Goal: Information Seeking & Learning: Compare options

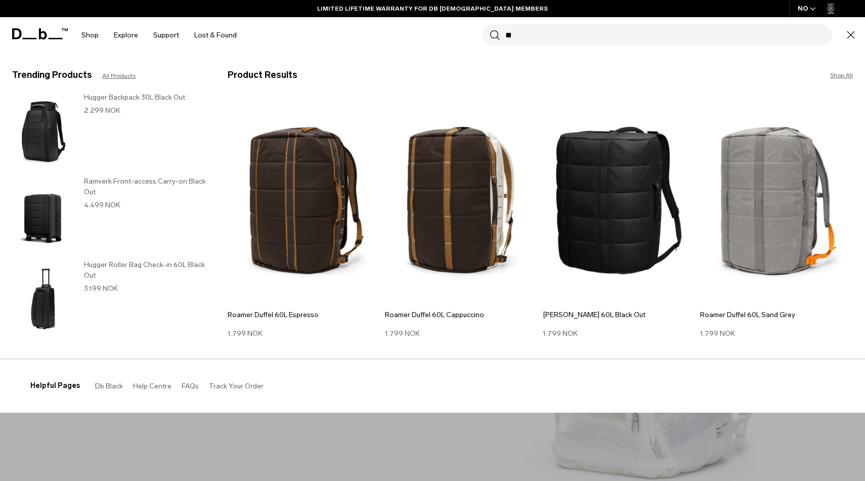
type input "*"
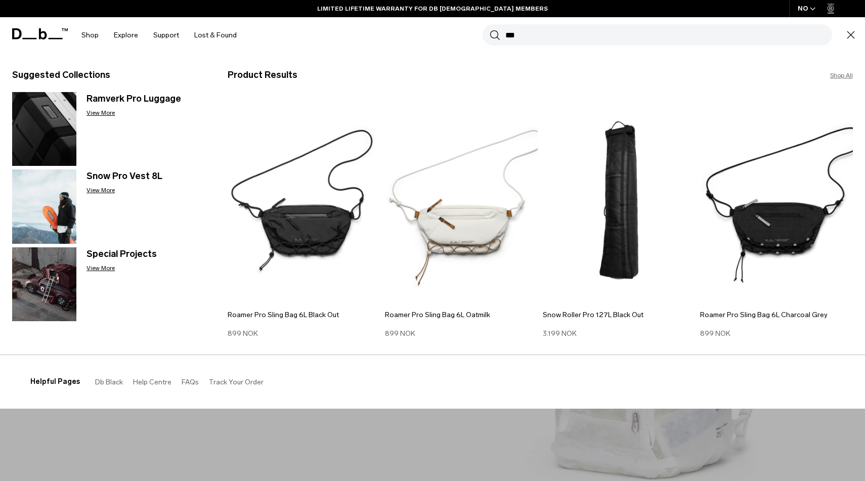
type input "***"
click at [854, 33] on icon "button" at bounding box center [851, 35] width 12 height 12
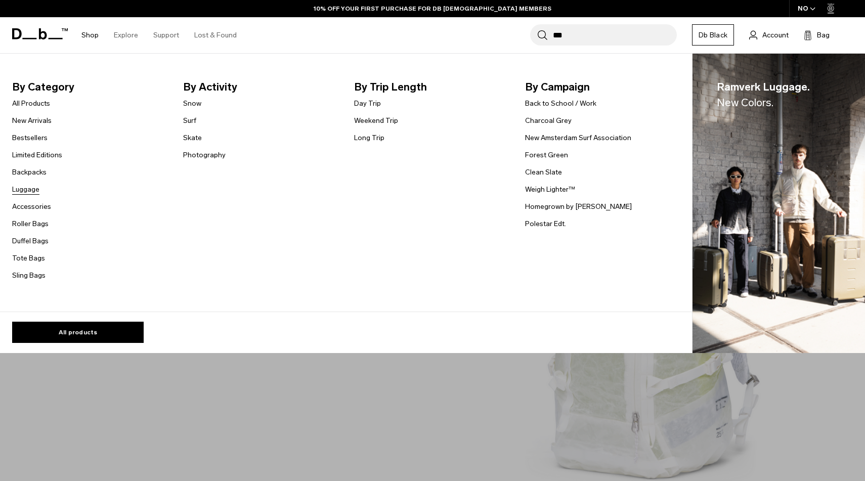
click at [23, 189] on link "Luggage" at bounding box center [25, 189] width 27 height 11
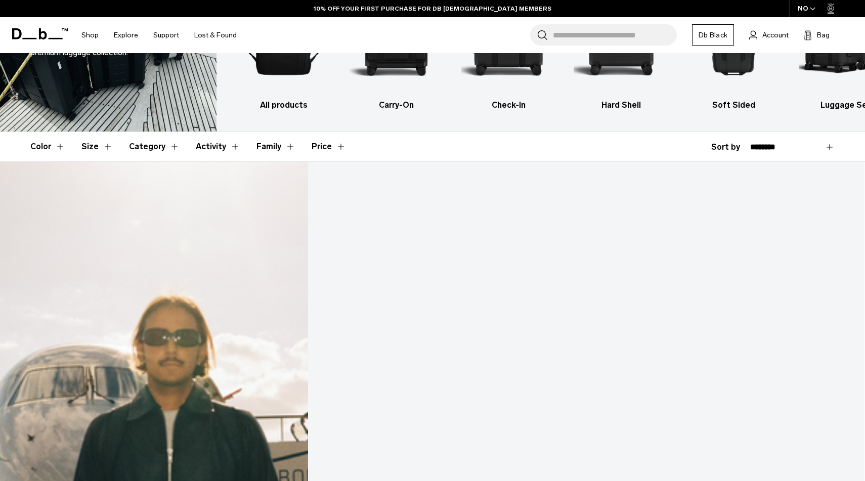
scroll to position [118, 0]
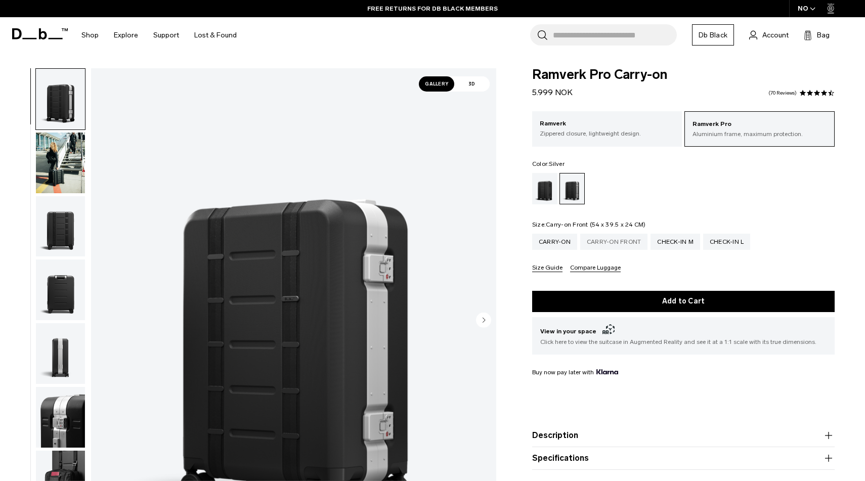
click at [616, 241] on div "Carry-on Front" at bounding box center [614, 242] width 68 height 16
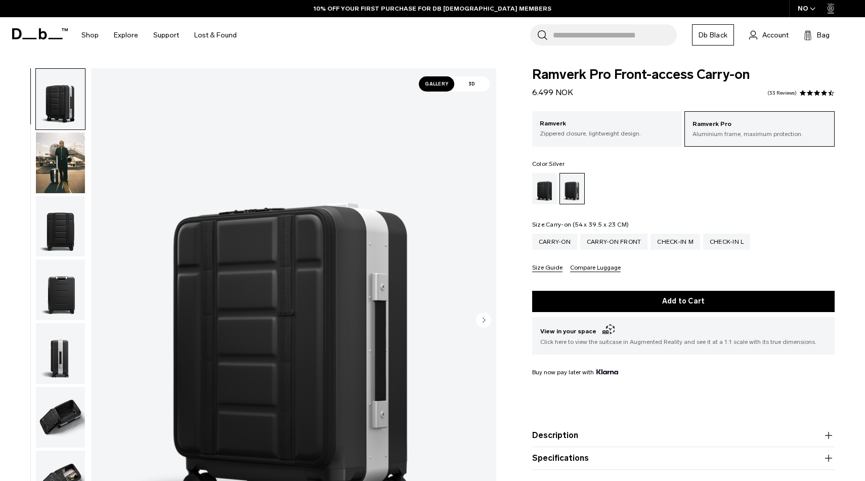
click at [559, 242] on div "Carry-on" at bounding box center [554, 242] width 45 height 16
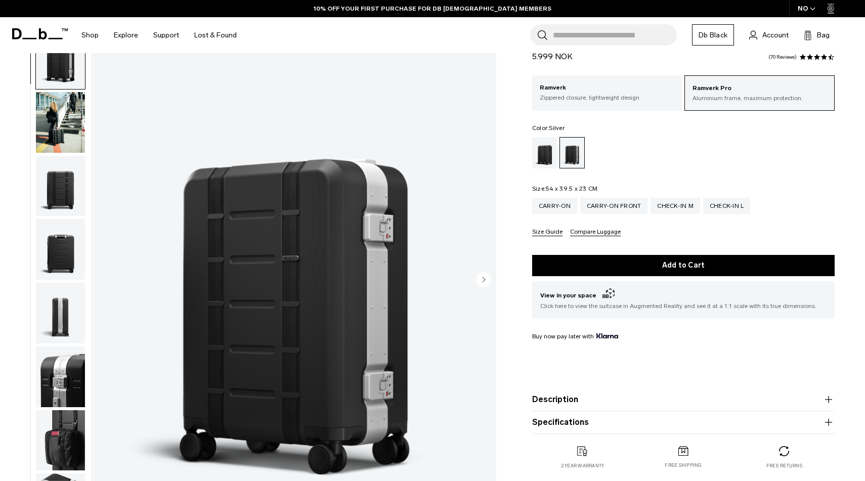
scroll to position [68, 0]
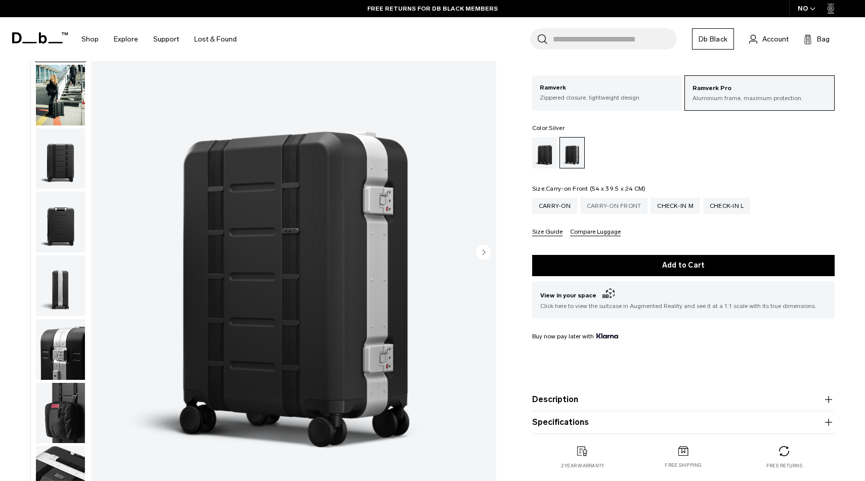
click at [614, 209] on div "Carry-on Front" at bounding box center [614, 206] width 68 height 16
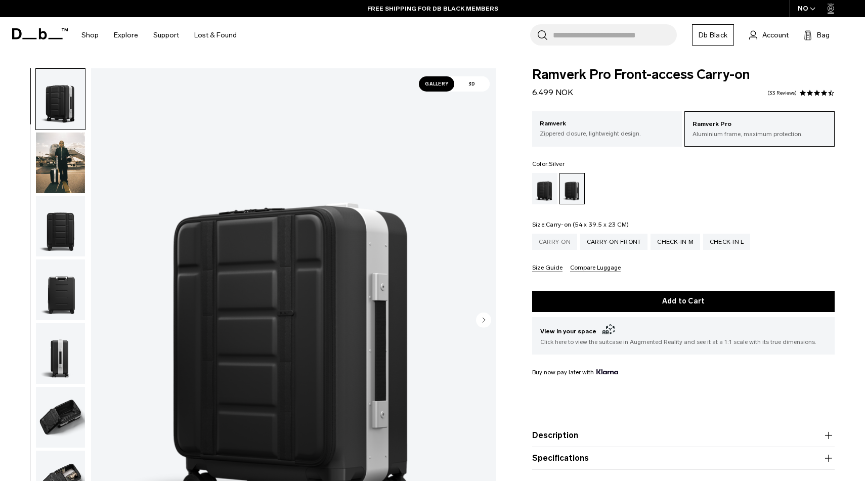
click at [556, 243] on div "Carry-on" at bounding box center [554, 242] width 45 height 16
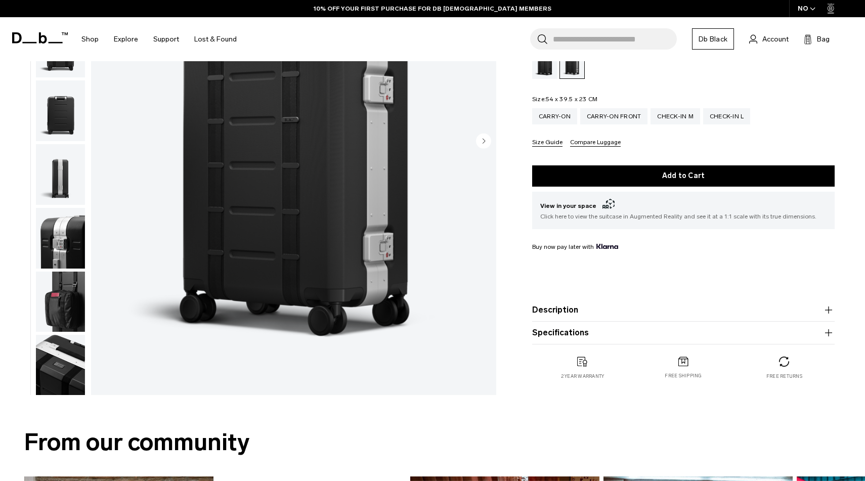
scroll to position [180, 0]
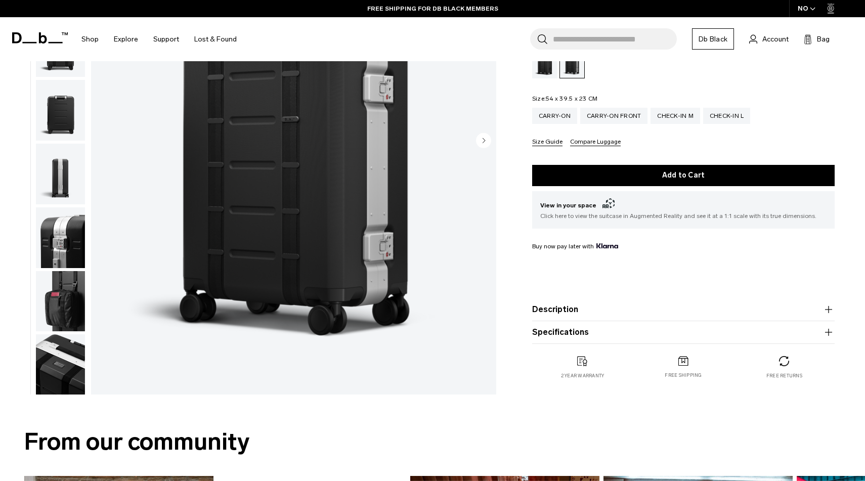
click at [74, 284] on img "button" at bounding box center [60, 301] width 49 height 61
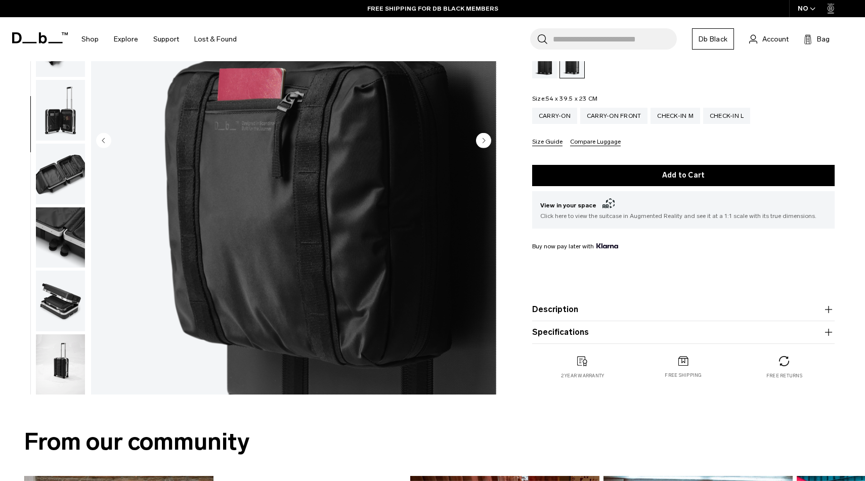
click at [66, 308] on img "button" at bounding box center [60, 301] width 49 height 61
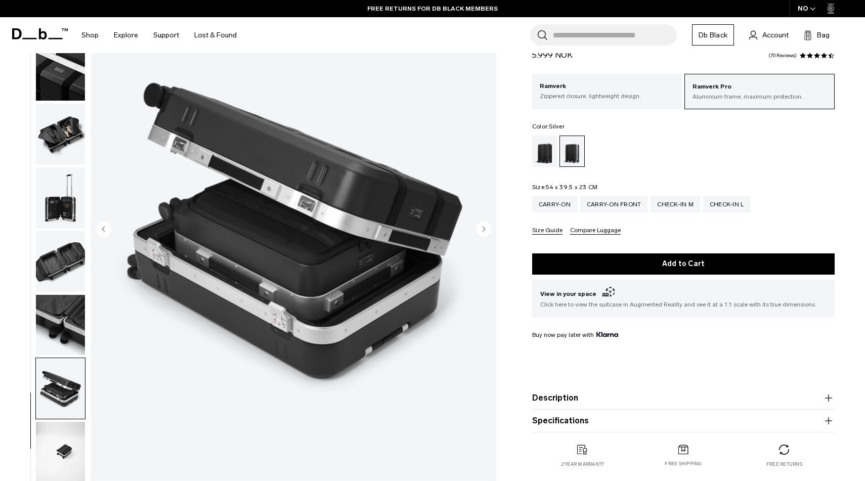
scroll to position [91, 0]
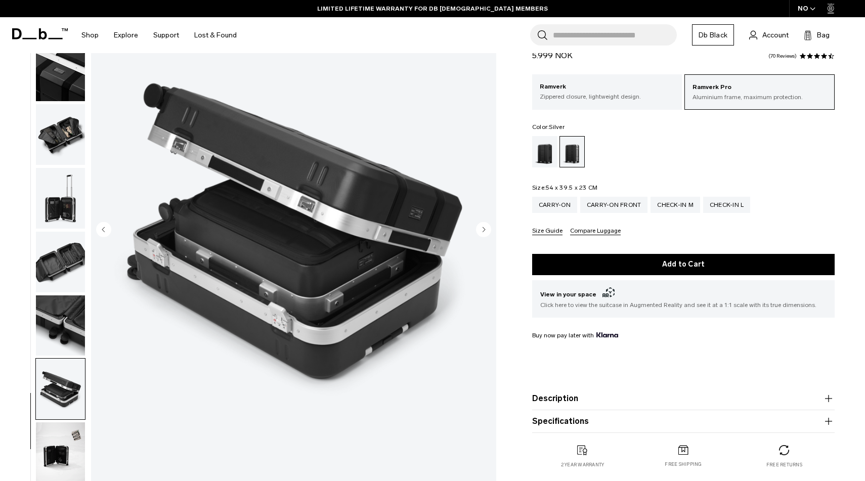
click at [68, 212] on img "button" at bounding box center [60, 198] width 49 height 61
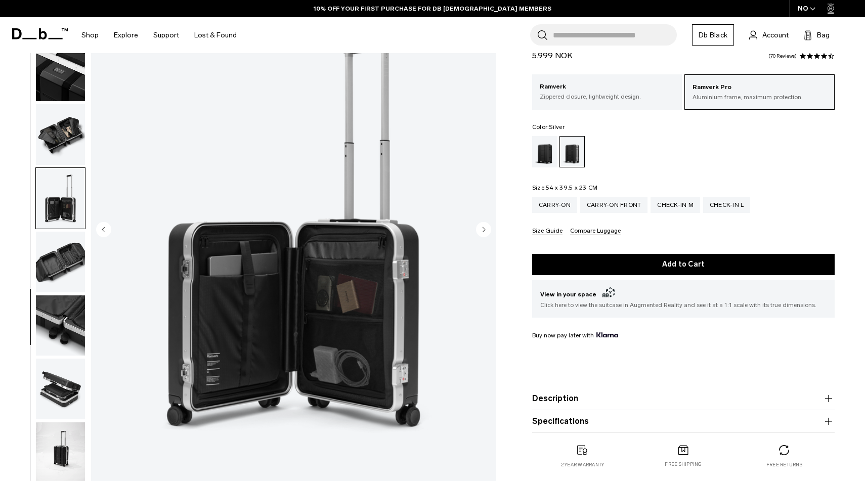
click at [829, 400] on icon "button" at bounding box center [829, 399] width 12 height 12
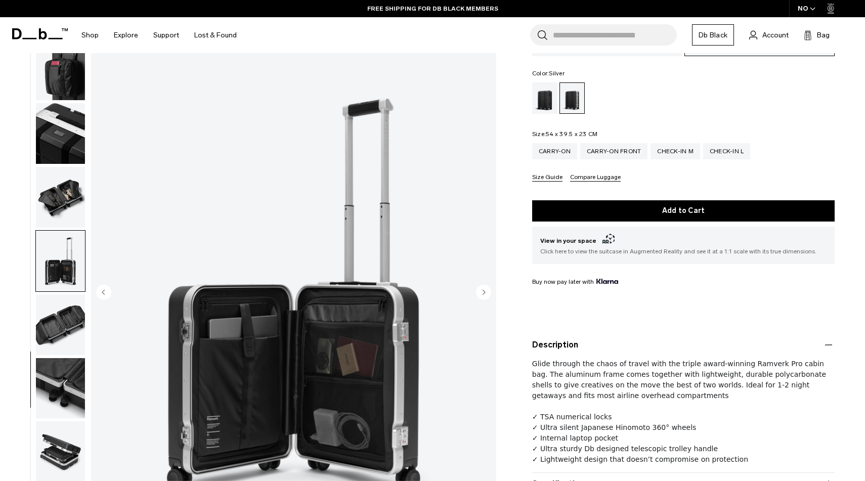
click at [830, 345] on icon "button" at bounding box center [828, 345] width 7 height 1
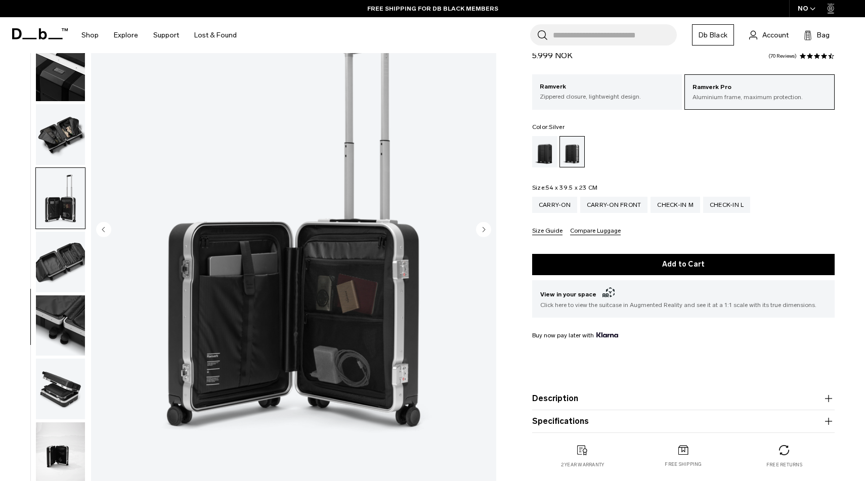
click at [826, 428] on product-accordion "Specifications Volume 36 Litres Dimensions 54 x 39.5 x 23 CM (H x W x D) Weight…" at bounding box center [683, 421] width 303 height 23
click at [829, 425] on icon "button" at bounding box center [829, 421] width 12 height 12
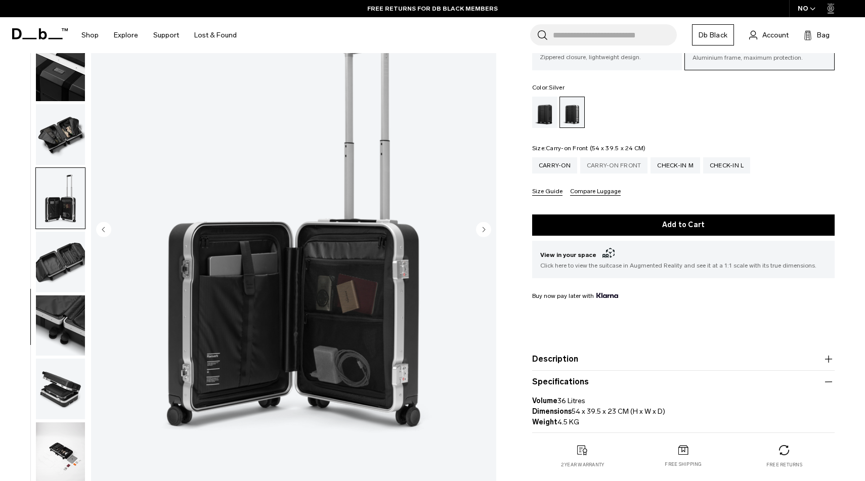
click at [621, 165] on div "Carry-on Front" at bounding box center [614, 165] width 68 height 16
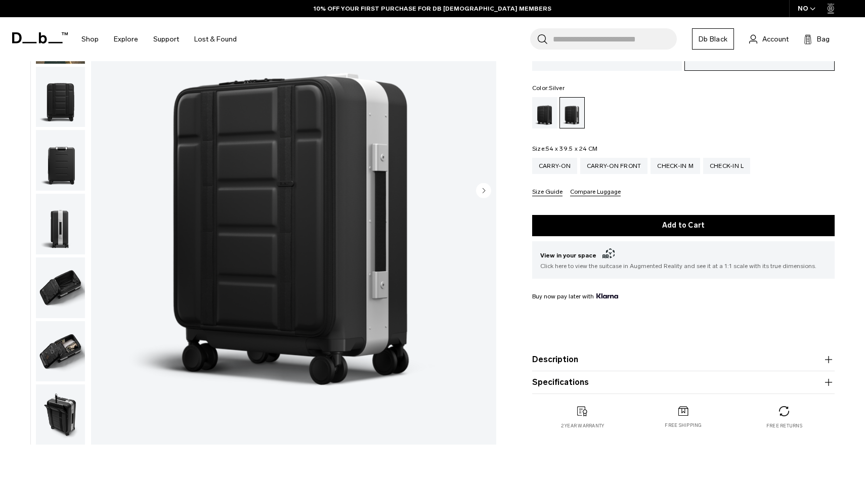
scroll to position [130, 0]
click at [830, 384] on icon "button" at bounding box center [829, 382] width 12 height 12
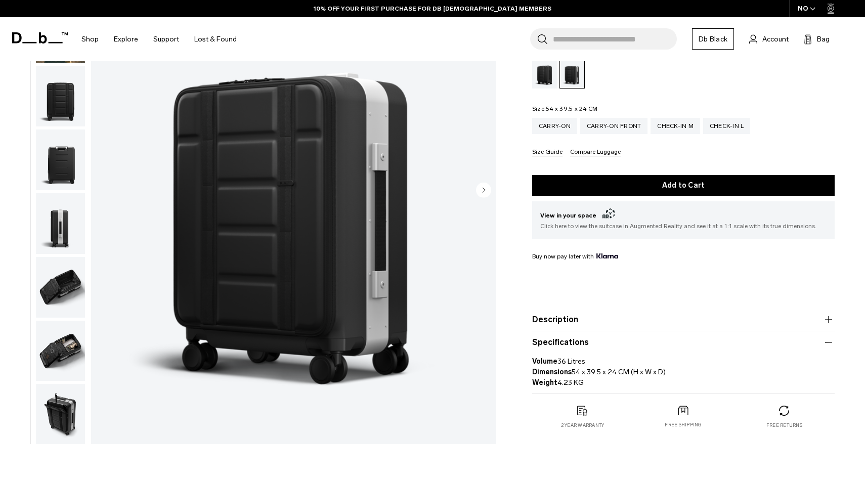
click at [828, 343] on icon "button" at bounding box center [828, 342] width 7 height 1
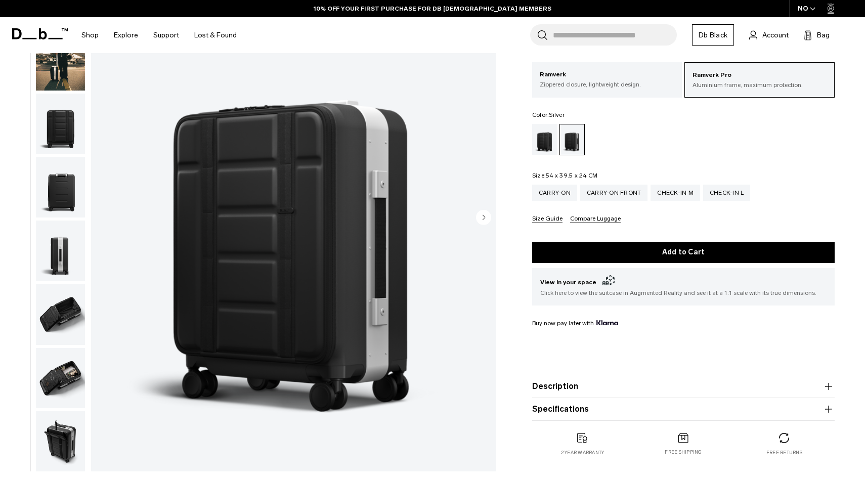
scroll to position [102, 0]
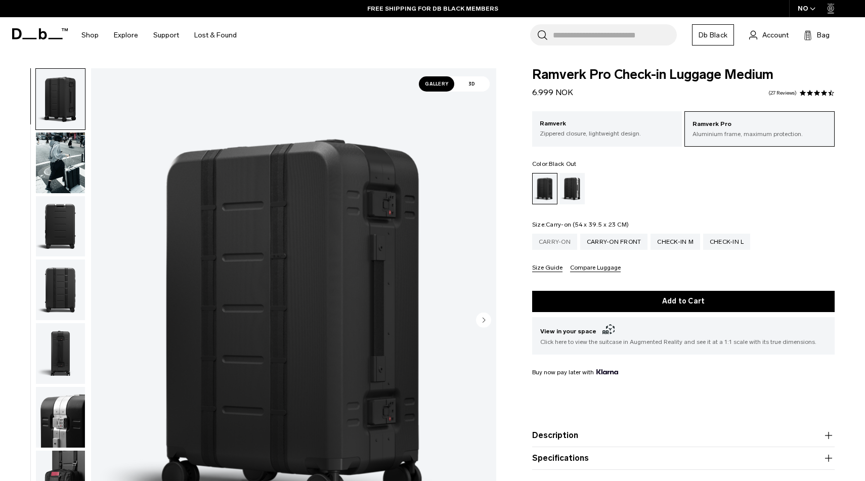
click at [550, 242] on div "Carry-on" at bounding box center [554, 242] width 45 height 16
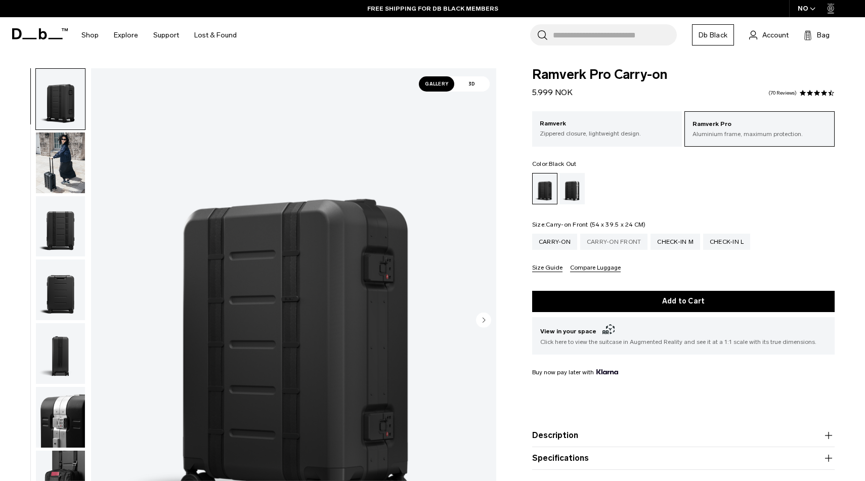
click at [612, 242] on div "Carry-on Front" at bounding box center [614, 242] width 68 height 16
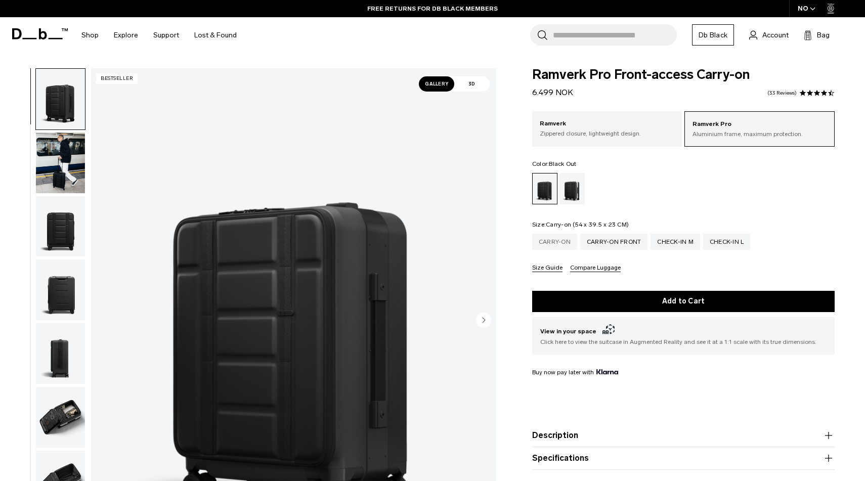
click at [556, 242] on div "Carry-on" at bounding box center [554, 242] width 45 height 16
